Goal: Navigation & Orientation: Find specific page/section

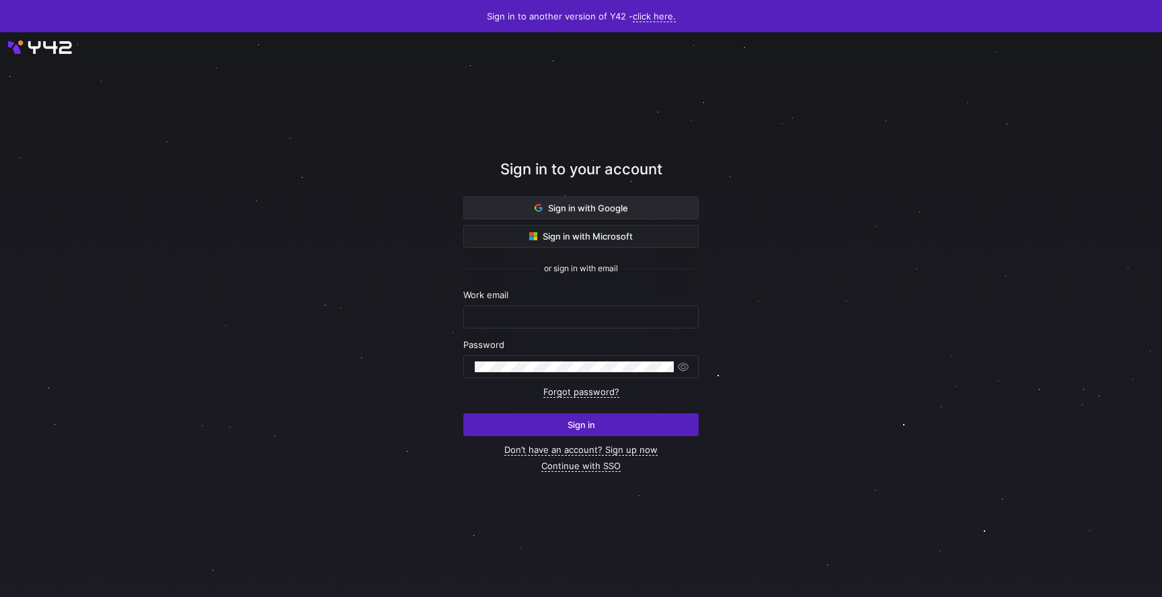
click at [560, 205] on span "Sign in with Google" at bounding box center [581, 207] width 93 height 11
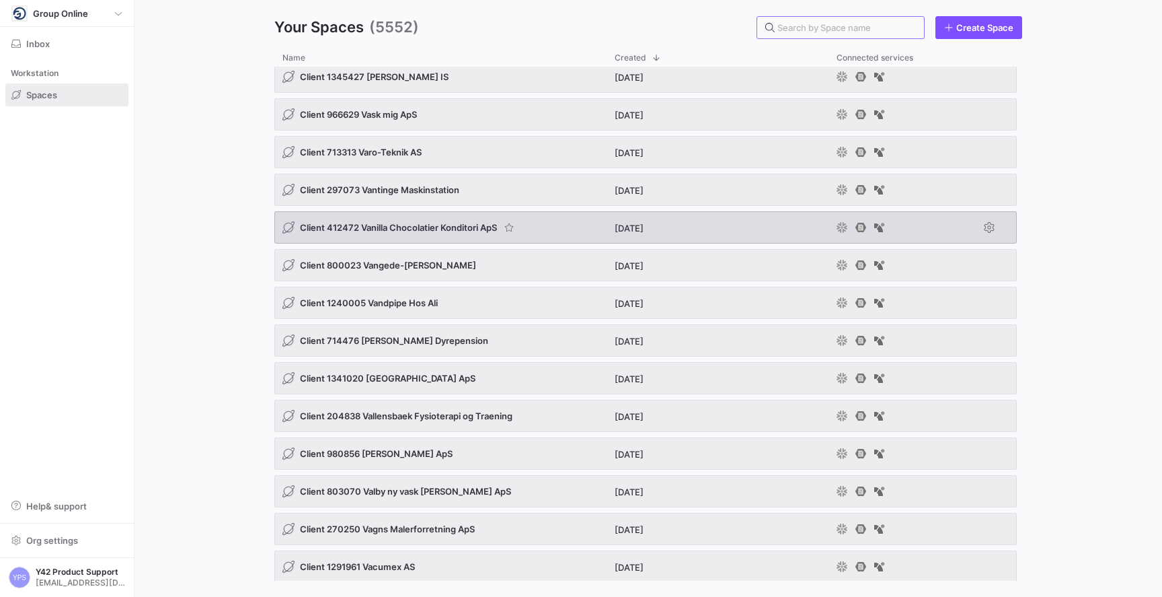
click at [417, 225] on span "Client 412472 Vanilla Chocolatier Konditori ApS" at bounding box center [398, 227] width 197 height 11
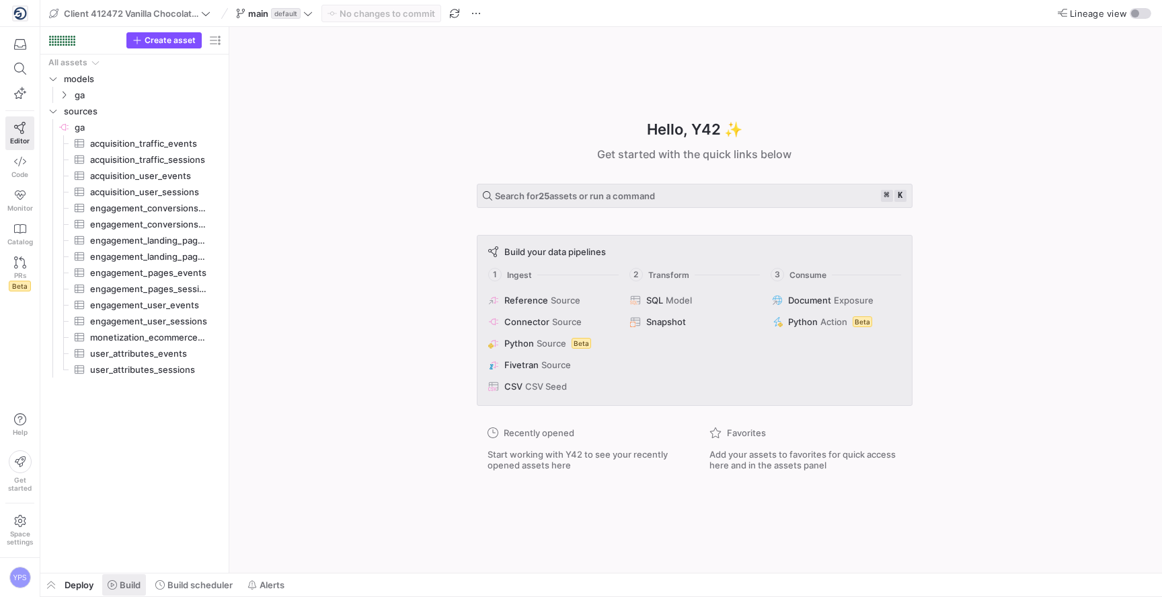
click at [141, 580] on span "Build" at bounding box center [130, 584] width 21 height 11
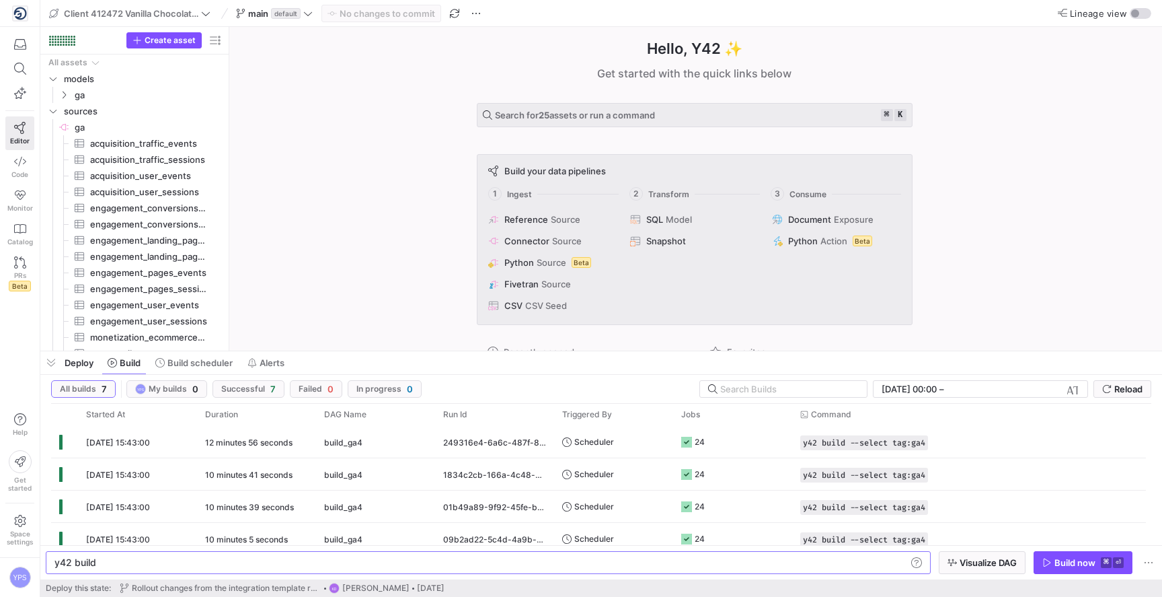
click at [388, 170] on div "Hello, Y42 ✨ Get started with the quick links below Search for 25 assets or run…" at bounding box center [695, 189] width 920 height 324
click at [339, 133] on div "Hello, Y42 ✨ Get started with the quick links below Search for 25 assets or run…" at bounding box center [695, 189] width 920 height 324
click at [1065, 299] on div "Hello, Y42 ✨ Get started with the quick links below Search for 25 assets or run…" at bounding box center [695, 189] width 920 height 324
